Goal: Find specific page/section: Find specific page/section

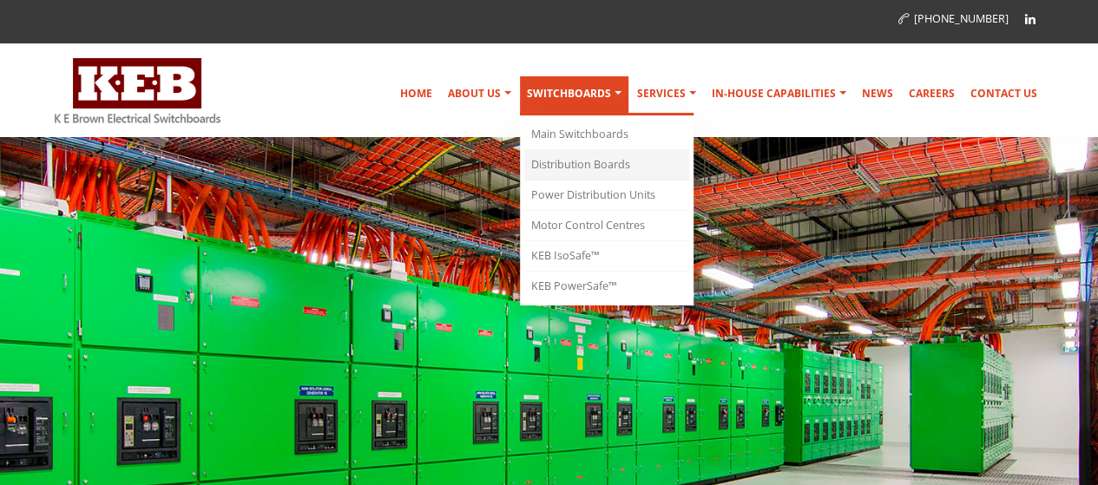
click at [603, 168] on link "Distribution Boards" at bounding box center [606, 165] width 165 height 30
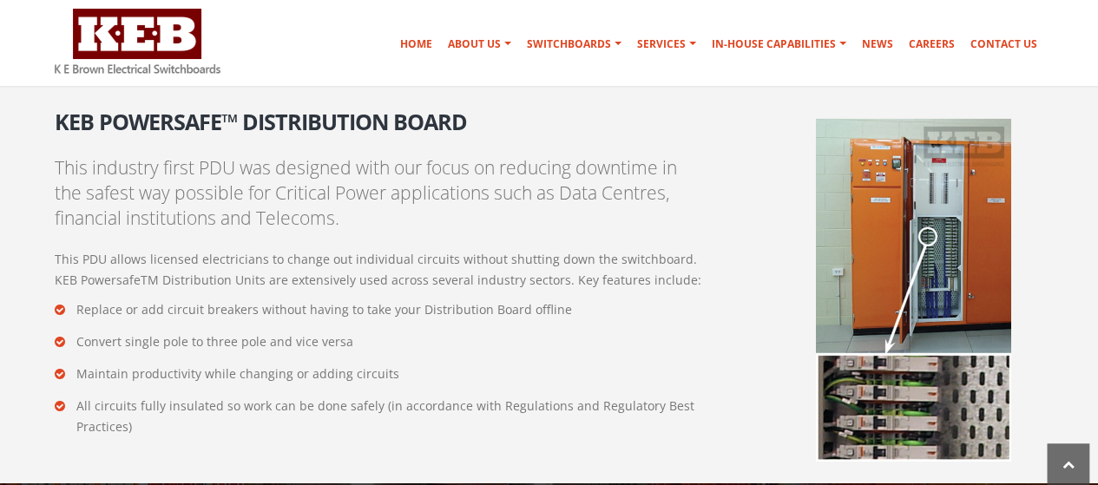
scroll to position [3044, 0]
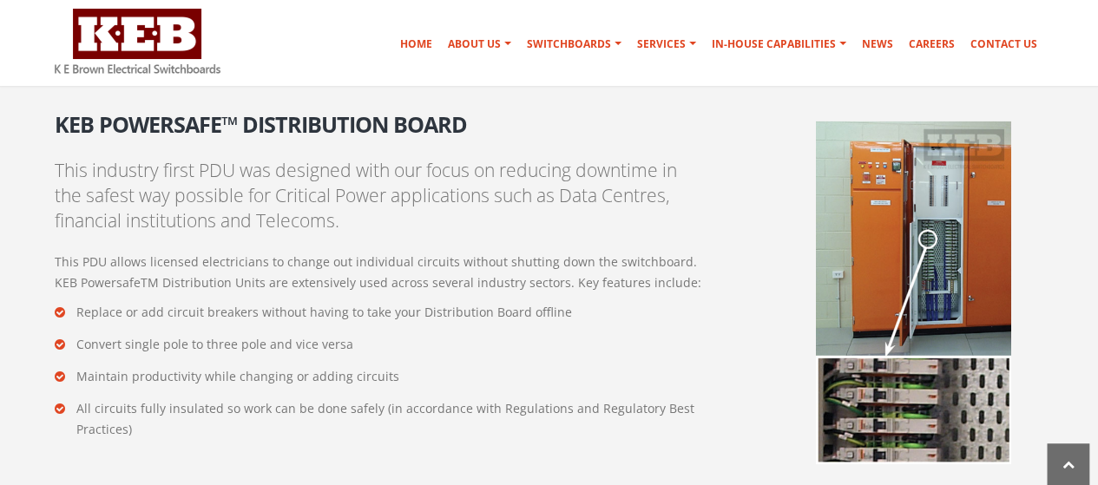
click at [932, 259] on img at bounding box center [913, 293] width 195 height 344
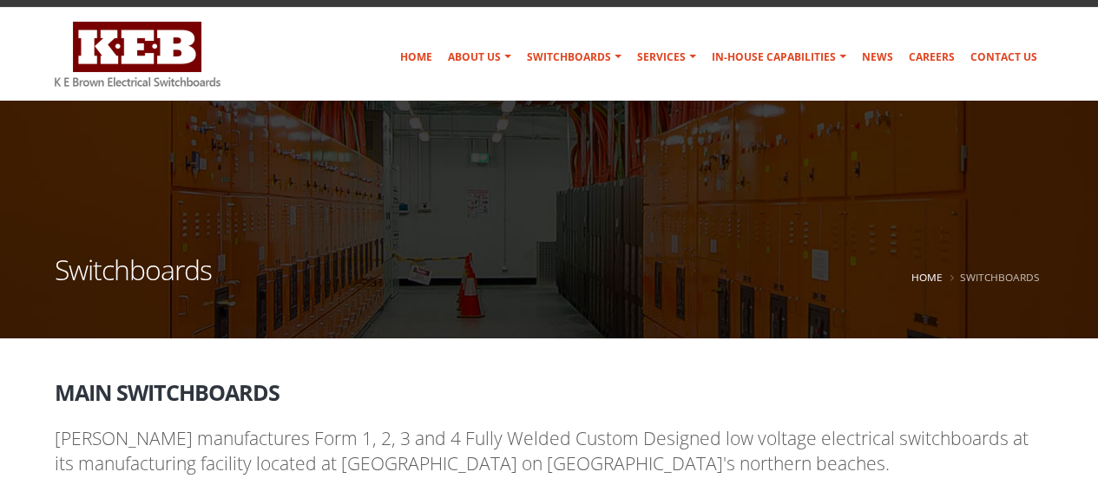
scroll to position [0, 0]
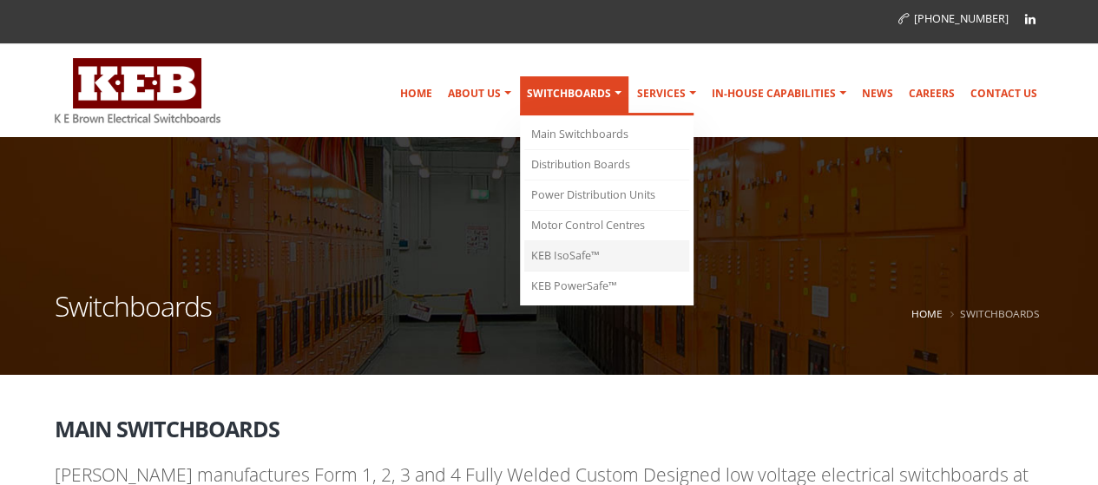
click at [600, 253] on link "KEB IsoSafe™" at bounding box center [606, 256] width 165 height 30
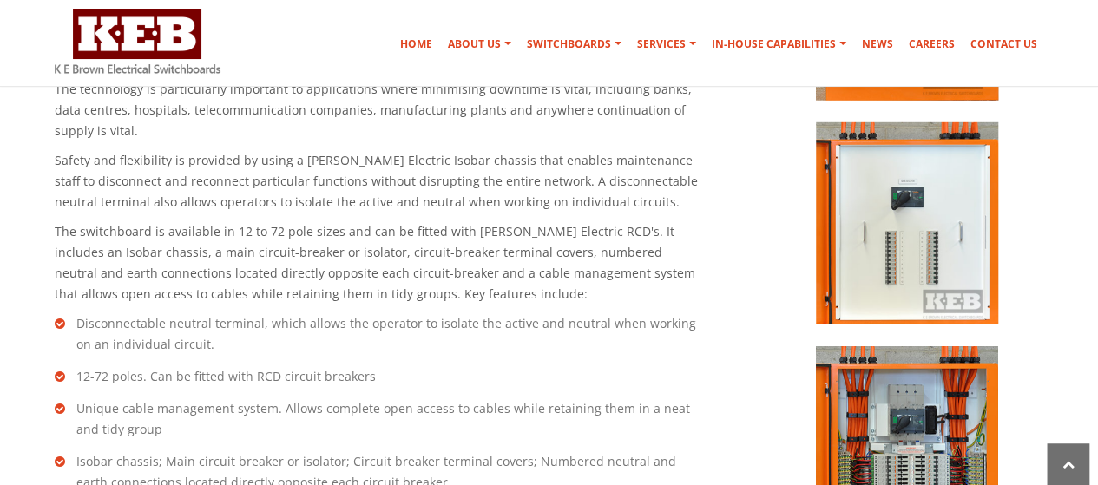
scroll to position [2511, 0]
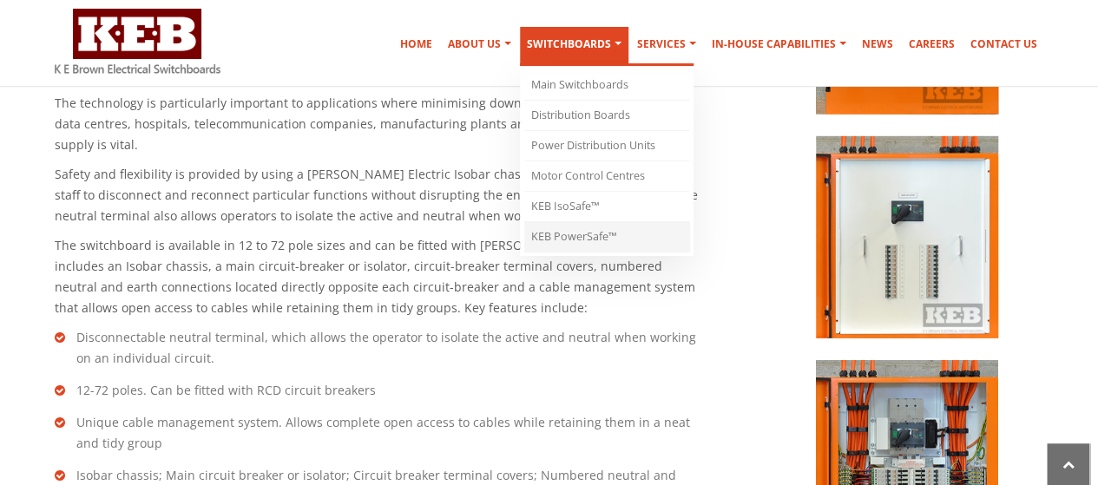
click at [613, 232] on link "KEB PowerSafe™" at bounding box center [606, 236] width 165 height 29
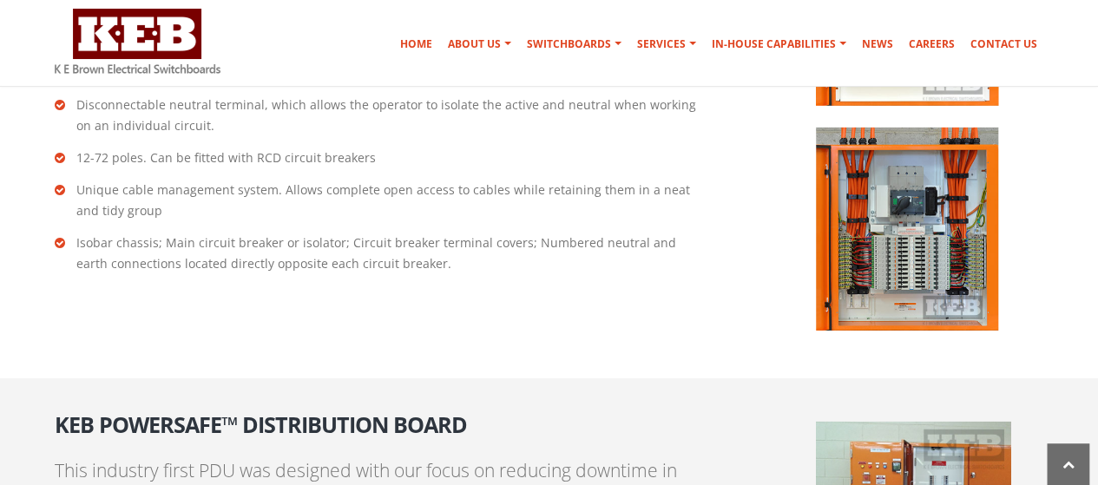
scroll to position [2743, 0]
